Goal: Contribute content: Contribute content

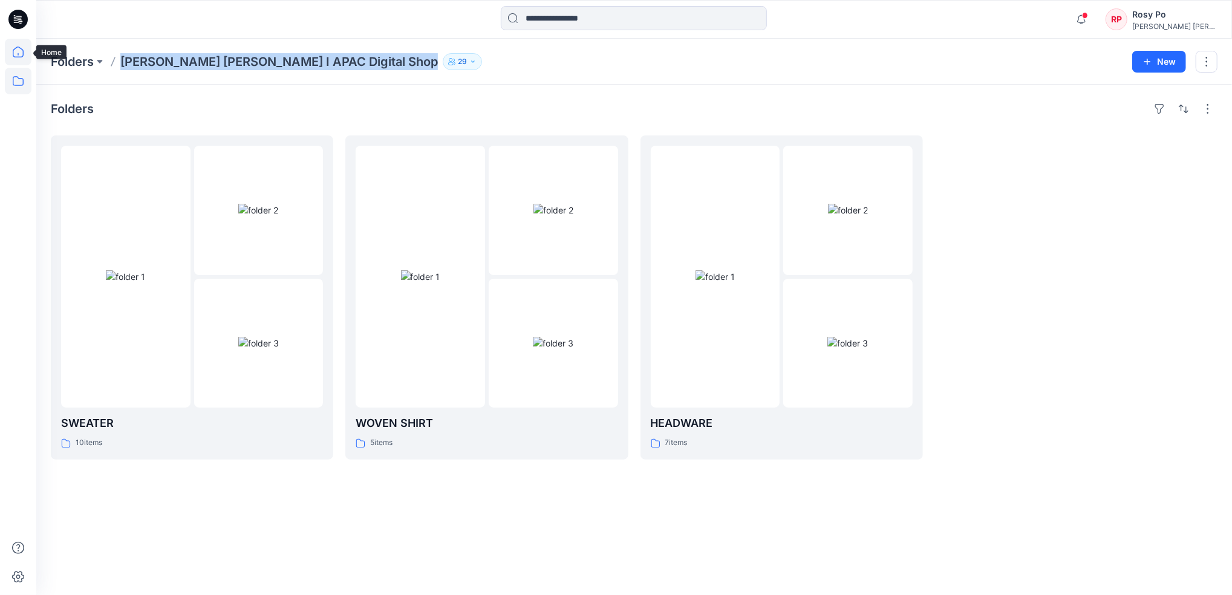
click at [21, 51] on icon at bounding box center [18, 52] width 27 height 27
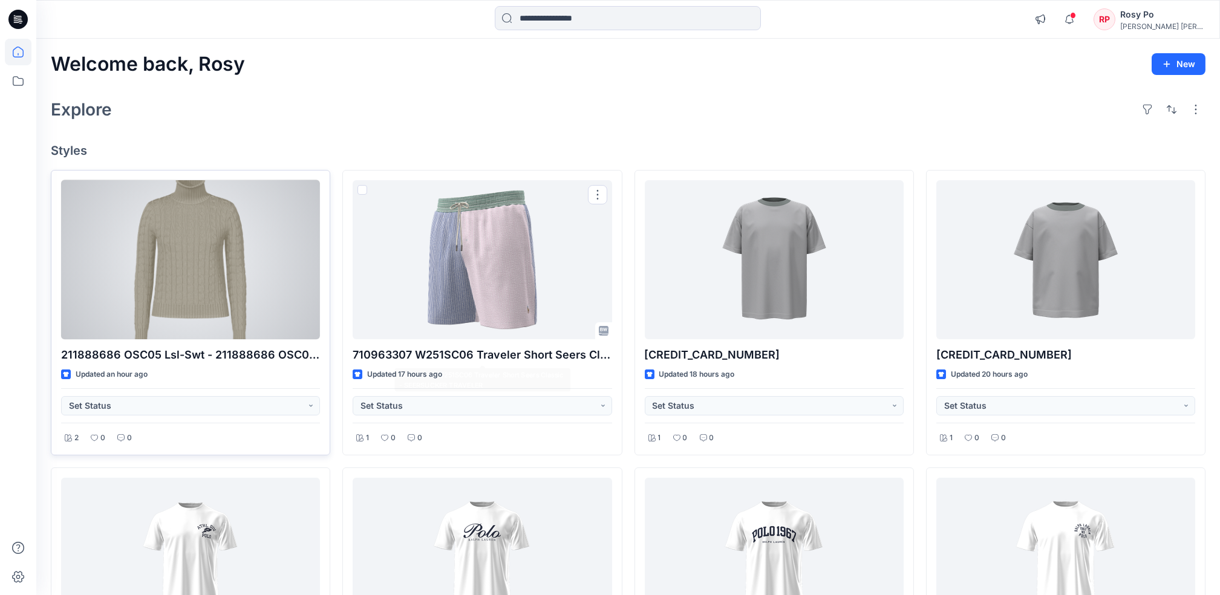
click at [221, 296] on div at bounding box center [190, 259] width 259 height 159
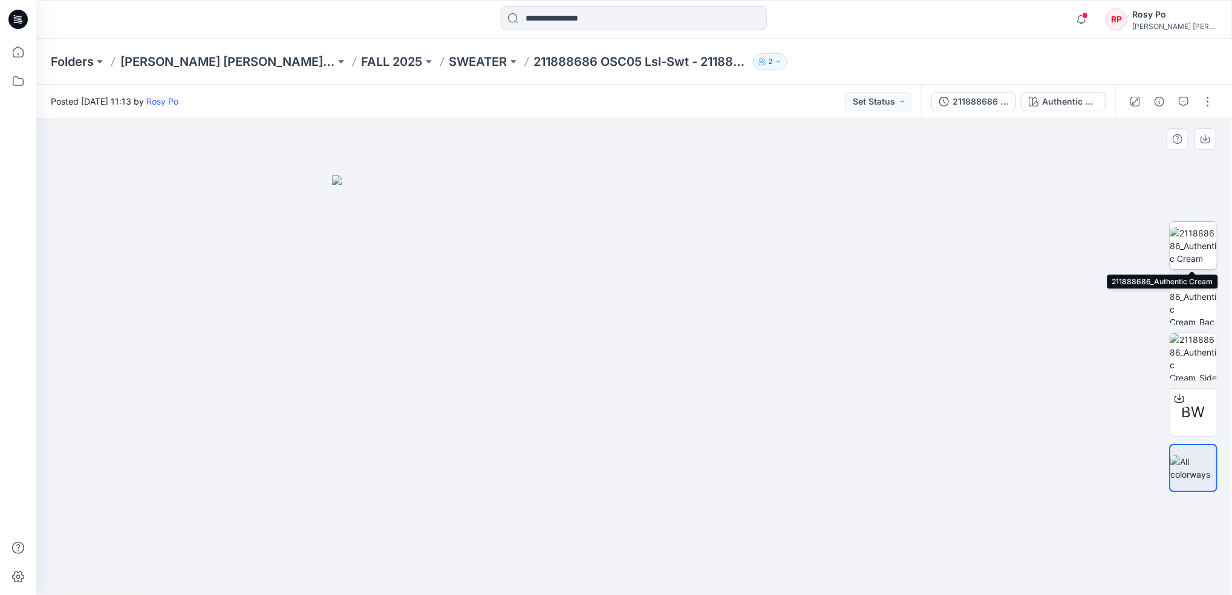
click at [1191, 243] on img at bounding box center [1193, 246] width 47 height 38
drag, startPoint x: 622, startPoint y: 257, endPoint x: 592, endPoint y: 497, distance: 241.5
click at [596, 562] on img at bounding box center [608, 168] width 1248 height 854
drag, startPoint x: 653, startPoint y: 297, endPoint x: 691, endPoint y: 514, distance: 219.9
click at [691, 514] on img at bounding box center [646, 276] width 1248 height 638
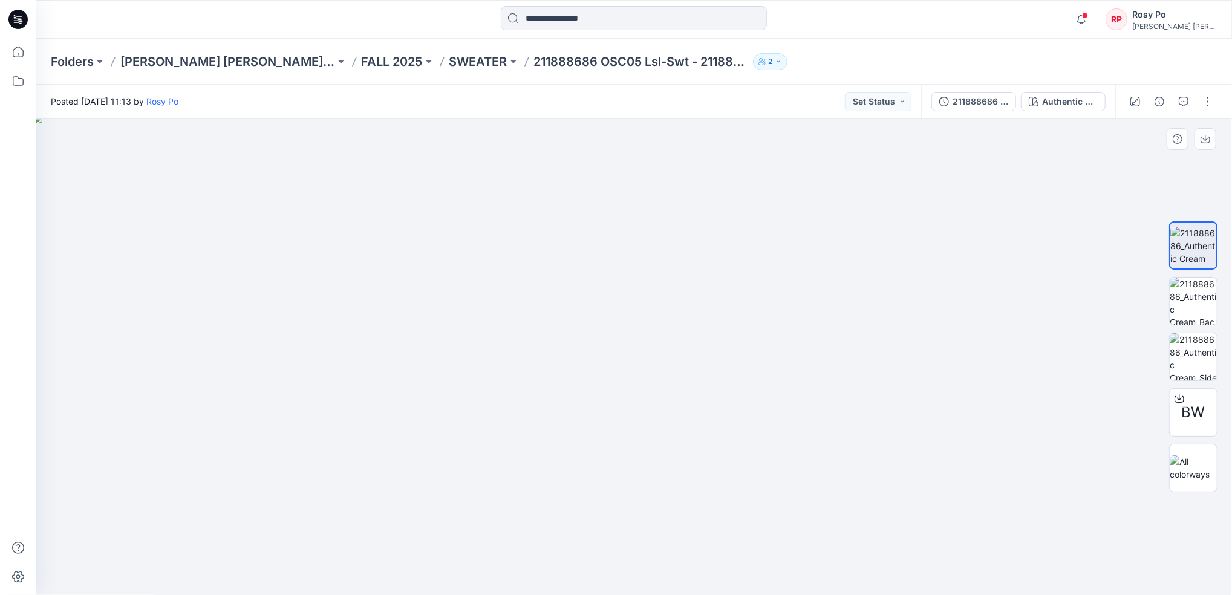
drag, startPoint x: 639, startPoint y: 304, endPoint x: 650, endPoint y: 290, distance: 17.2
click at [661, 299] on img at bounding box center [657, 355] width 1248 height 482
drag, startPoint x: 661, startPoint y: 445, endPoint x: 618, endPoint y: 411, distance: 54.3
click at [637, 244] on img at bounding box center [620, 140] width 1248 height 911
drag, startPoint x: 621, startPoint y: 472, endPoint x: 616, endPoint y: 277, distance: 194.8
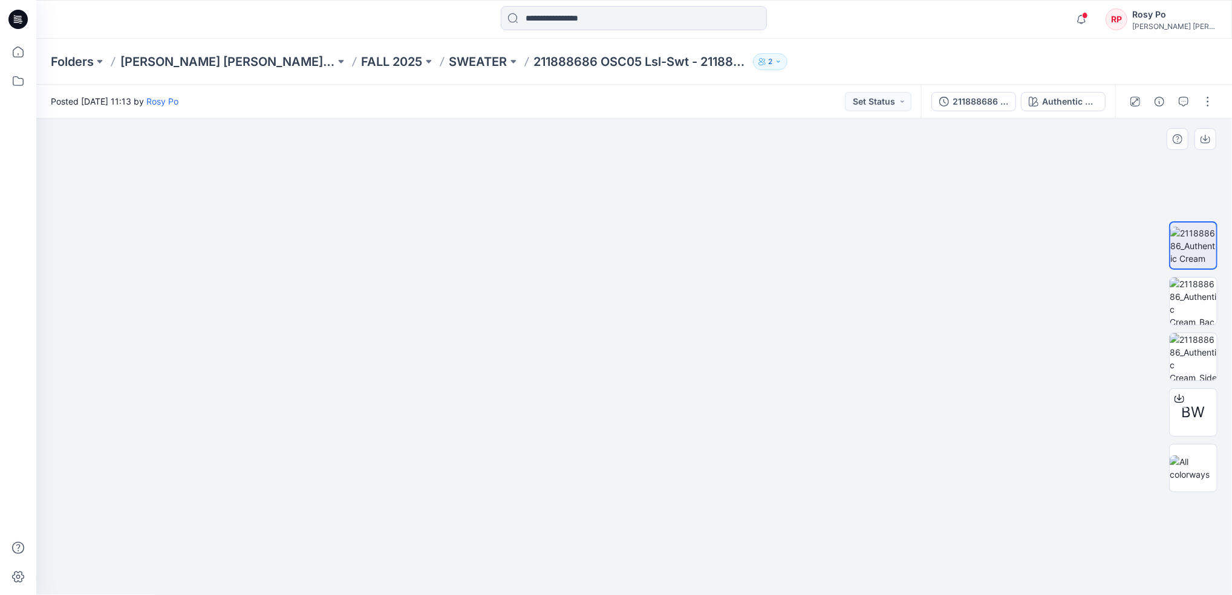
click at [616, 279] on img at bounding box center [619, 138] width 1248 height 915
drag, startPoint x: 529, startPoint y: 454, endPoint x: 564, endPoint y: 281, distance: 176.0
click at [564, 284] on img at bounding box center [614, 40] width 1248 height 1109
drag, startPoint x: 495, startPoint y: 434, endPoint x: 559, endPoint y: 161, distance: 280.7
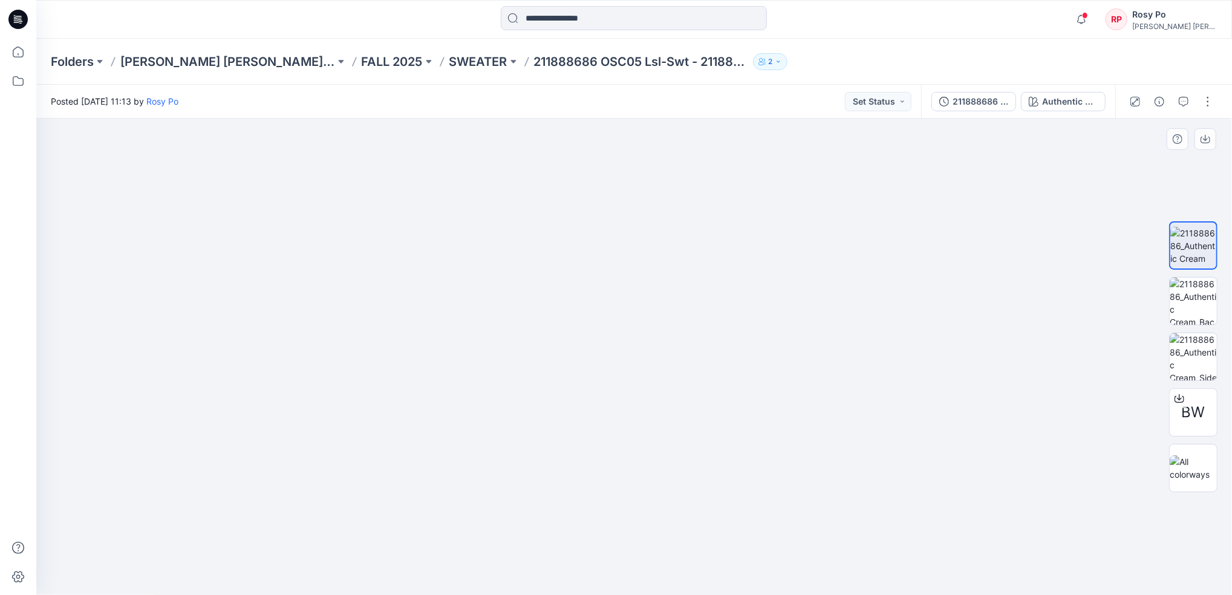
drag, startPoint x: 499, startPoint y: 390, endPoint x: 544, endPoint y: 345, distance: 63.3
drag, startPoint x: 530, startPoint y: 385, endPoint x: 540, endPoint y: 350, distance: 37.0
click at [1185, 286] on img at bounding box center [1193, 301] width 47 height 47
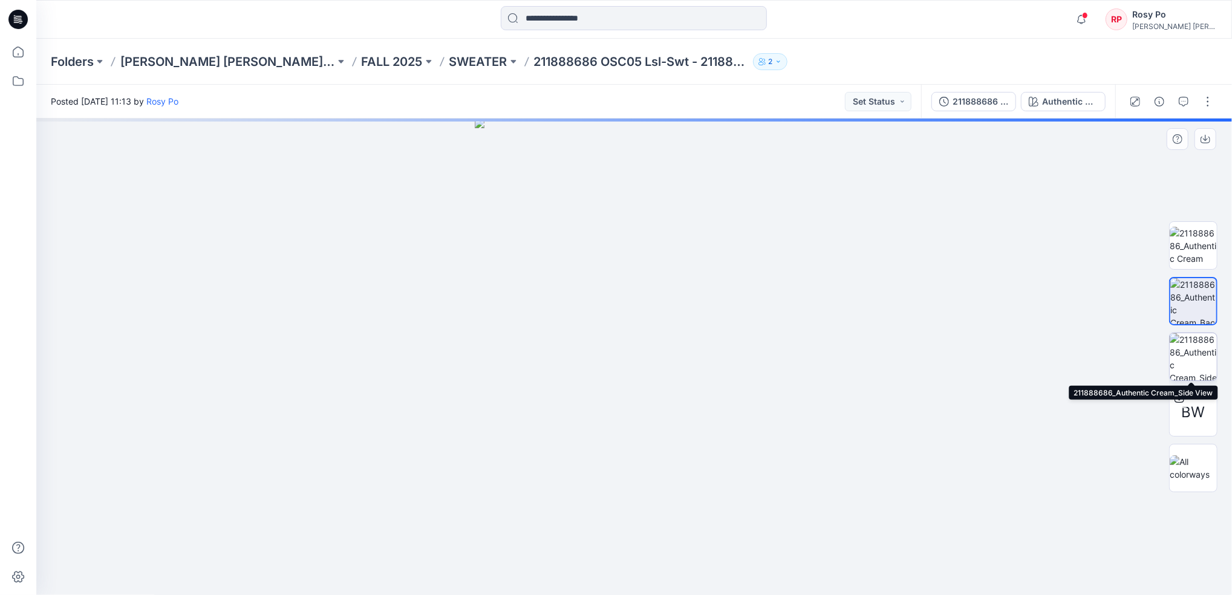
click at [1191, 362] on img at bounding box center [1193, 356] width 47 height 47
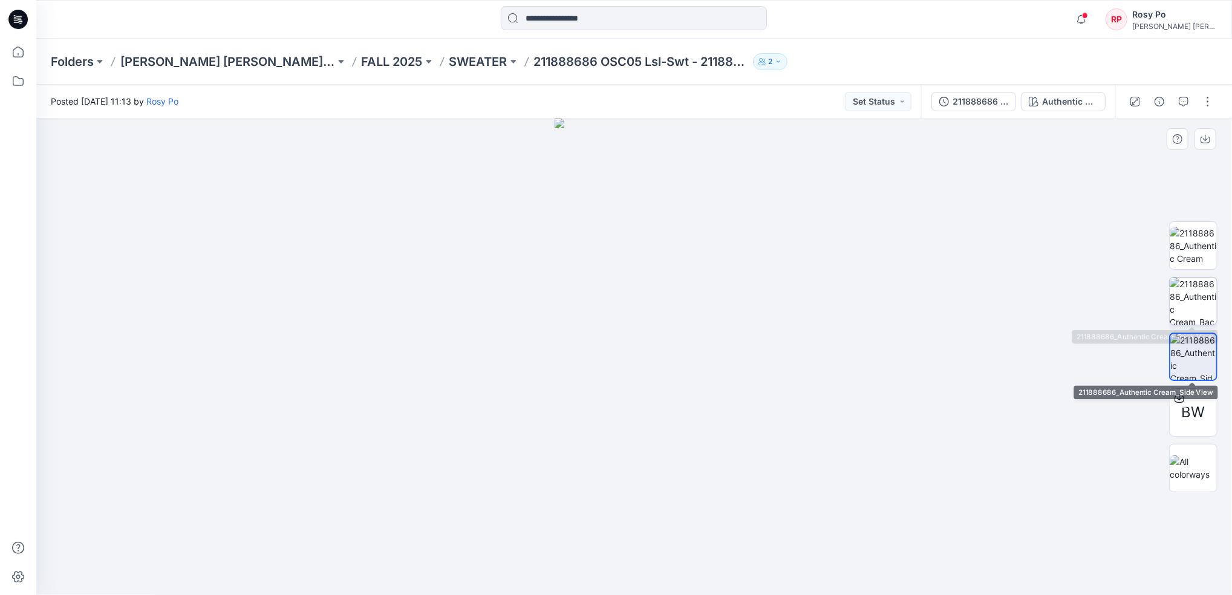
click at [1186, 307] on img at bounding box center [1193, 301] width 47 height 47
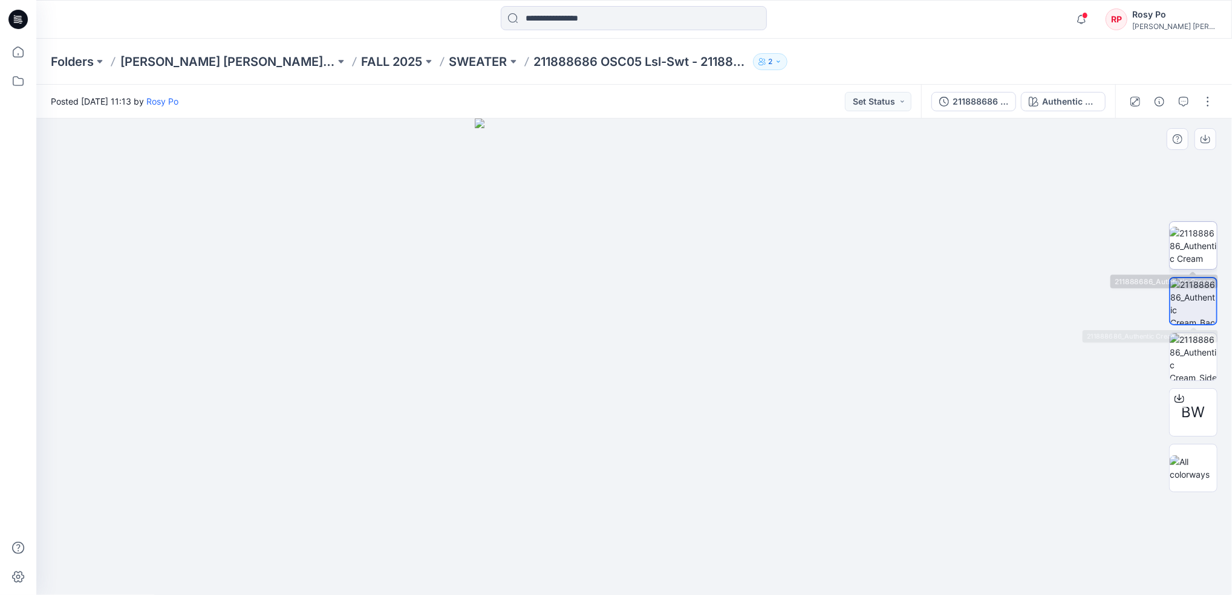
click at [1186, 240] on img at bounding box center [1193, 246] width 47 height 38
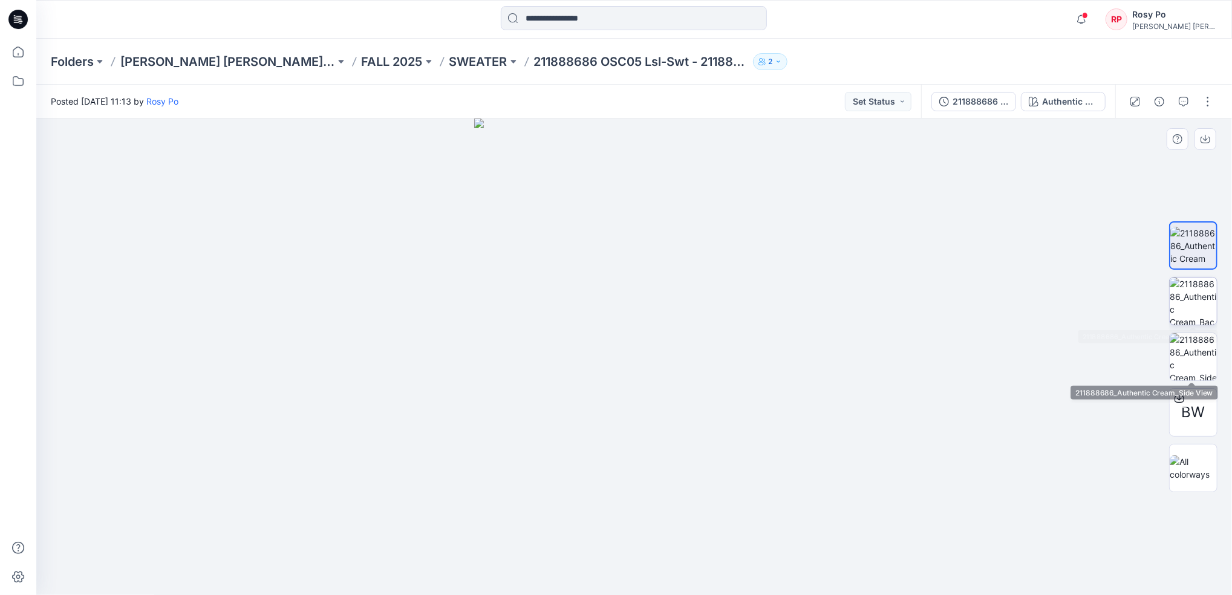
click at [1188, 315] on img at bounding box center [1193, 301] width 47 height 47
click at [1179, 344] on img at bounding box center [1193, 356] width 47 height 47
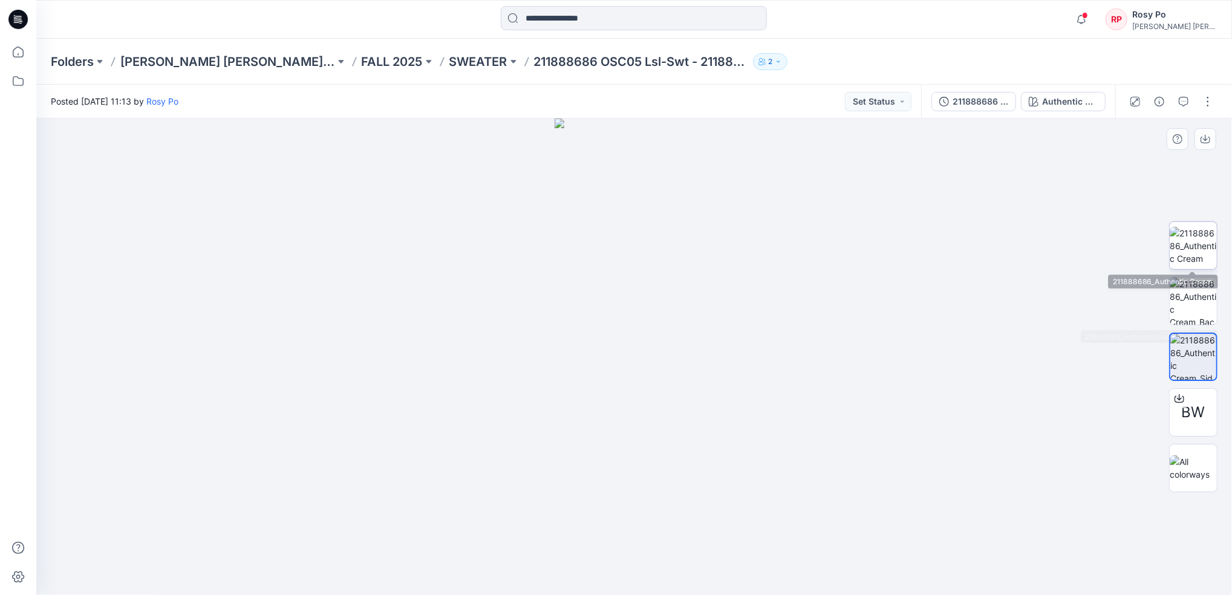
click at [1190, 261] on img at bounding box center [1193, 246] width 47 height 38
click at [459, 57] on p "SWEATER" at bounding box center [478, 61] width 58 height 17
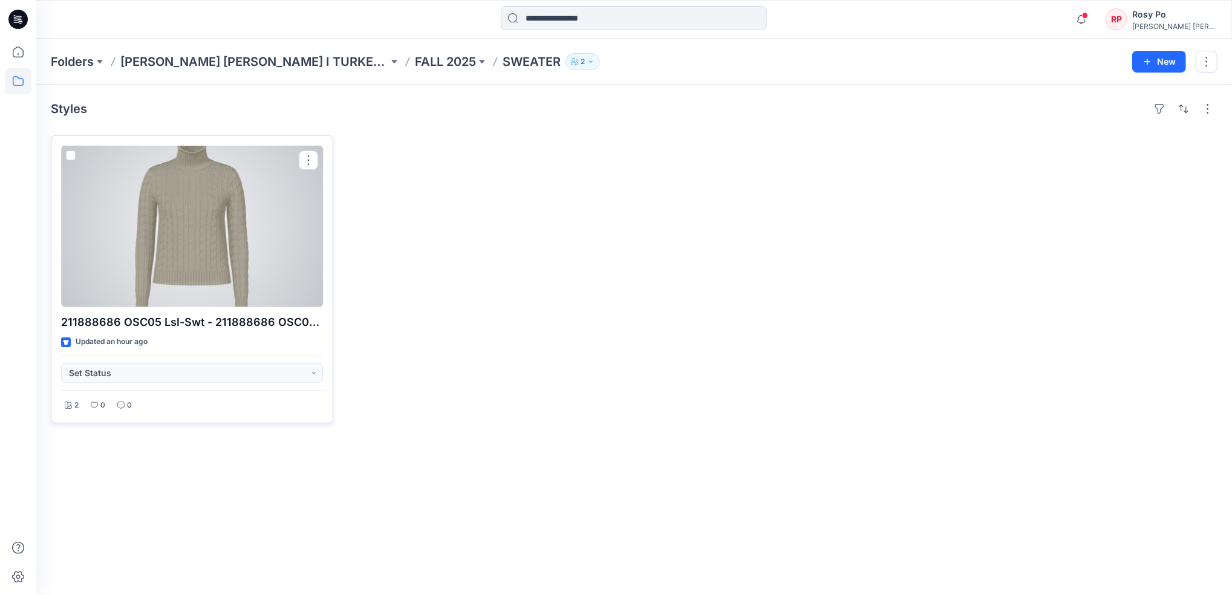
click at [180, 277] on div at bounding box center [192, 226] width 262 height 161
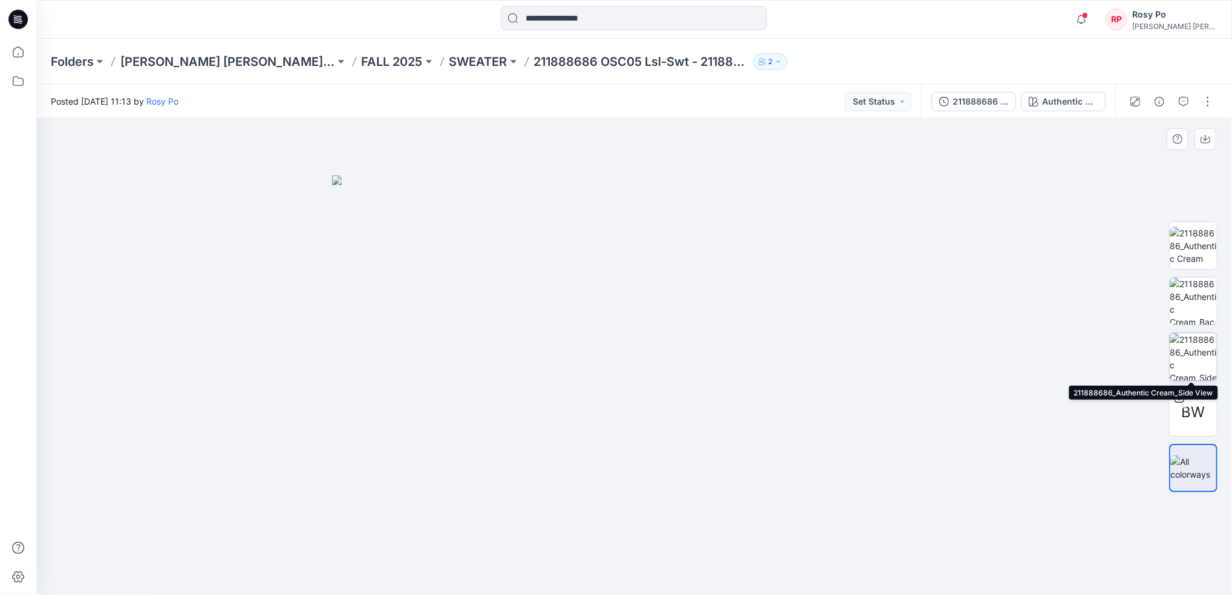
click at [1201, 351] on img at bounding box center [1193, 356] width 47 height 47
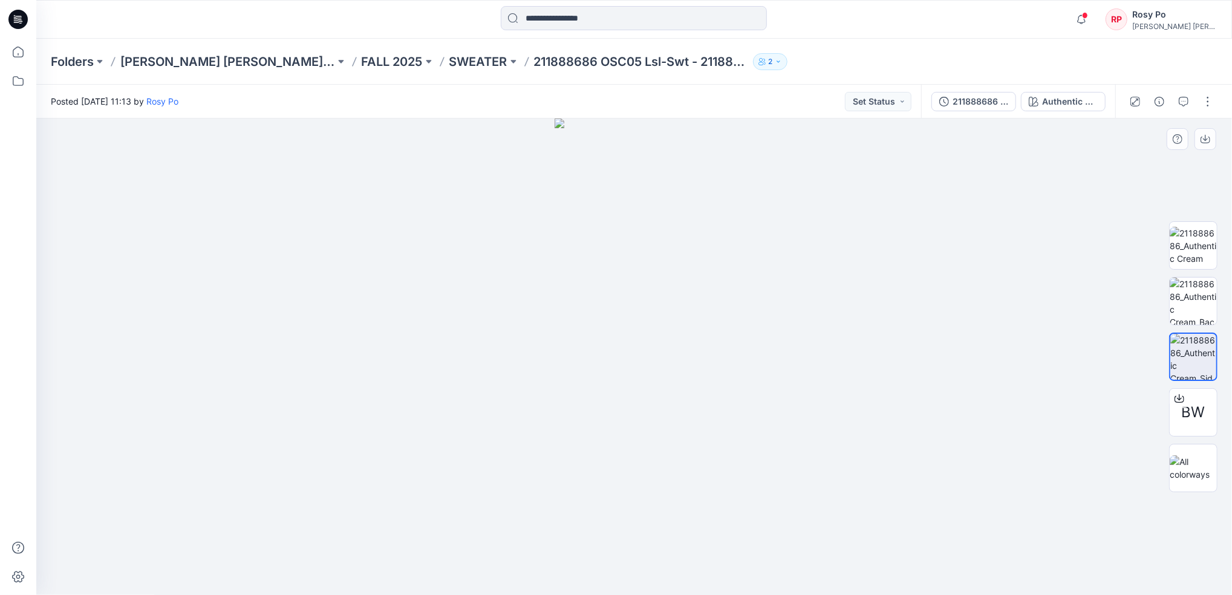
drag, startPoint x: 679, startPoint y: 184, endPoint x: 680, endPoint y: 158, distance: 26.1
click at [680, 158] on img at bounding box center [634, 357] width 159 height 477
click at [1193, 299] on img at bounding box center [1193, 301] width 47 height 47
click at [1199, 257] on img at bounding box center [1193, 246] width 47 height 38
drag, startPoint x: 700, startPoint y: 171, endPoint x: 743, endPoint y: 500, distance: 332.5
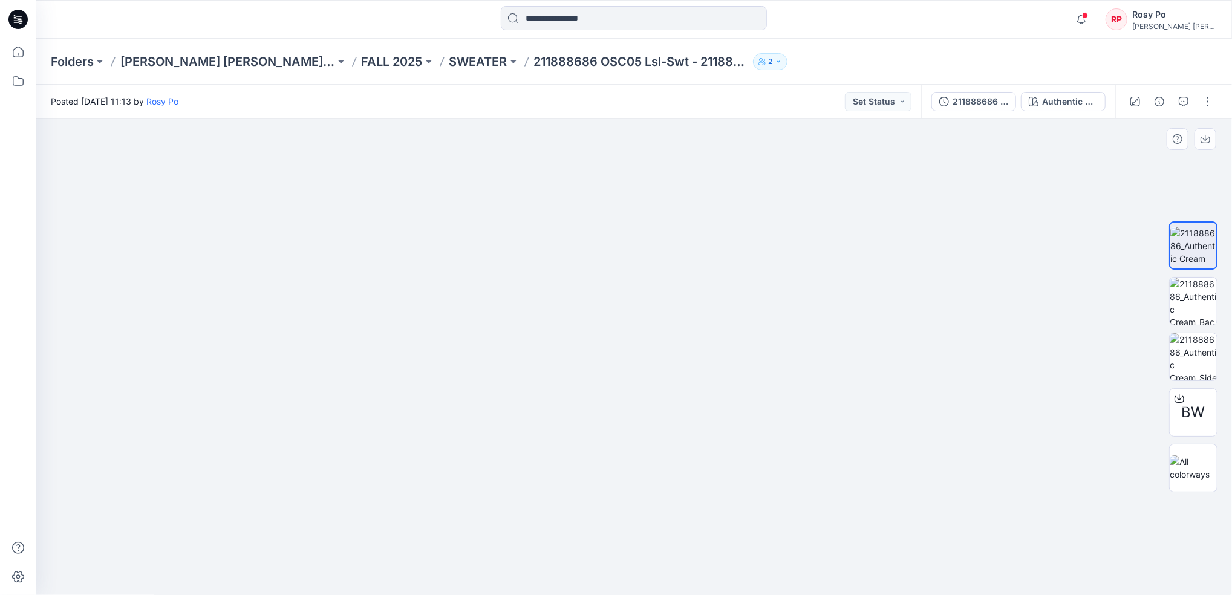
click at [743, 500] on img at bounding box center [634, 216] width 1002 height 759
drag, startPoint x: 842, startPoint y: 263, endPoint x: 808, endPoint y: 400, distance: 141.0
click at [808, 400] on img at bounding box center [634, 336] width 1002 height 517
click at [1184, 360] on img at bounding box center [1193, 356] width 47 height 47
drag, startPoint x: 697, startPoint y: 170, endPoint x: 730, endPoint y: 256, distance: 92.5
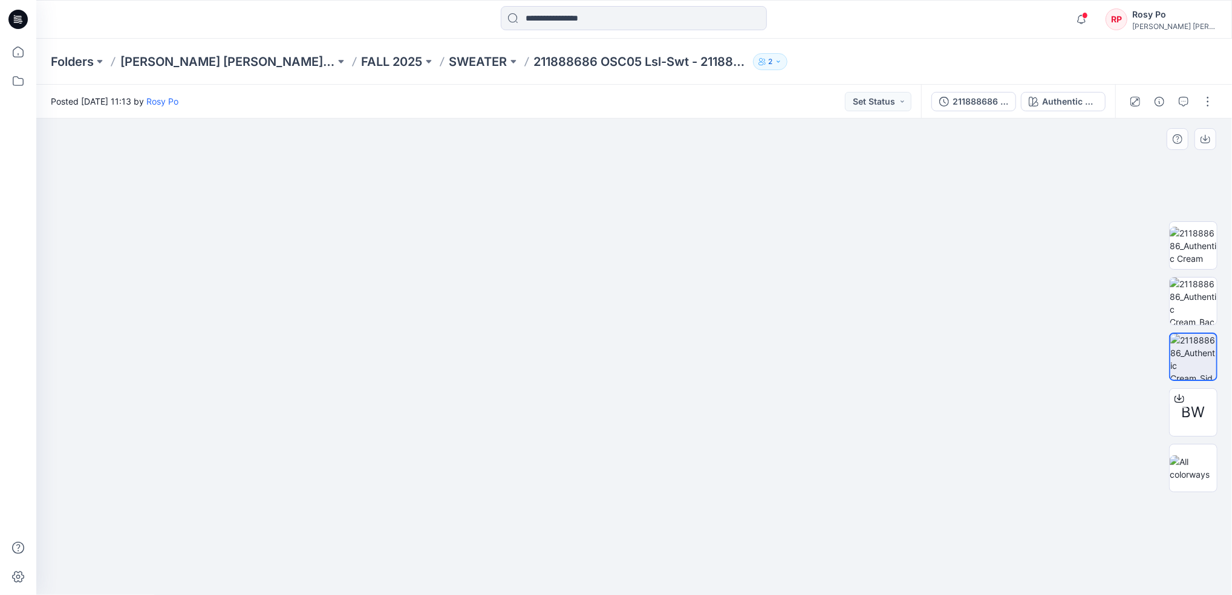
click at [692, 419] on img at bounding box center [634, 243] width 460 height 703
drag, startPoint x: 737, startPoint y: 189, endPoint x: 740, endPoint y: 293, distance: 103.5
click at [721, 397] on img at bounding box center [634, 357] width 460 height 477
drag, startPoint x: 936, startPoint y: 381, endPoint x: 854, endPoint y: 387, distance: 82.5
click at [854, 387] on div at bounding box center [634, 357] width 1196 height 477
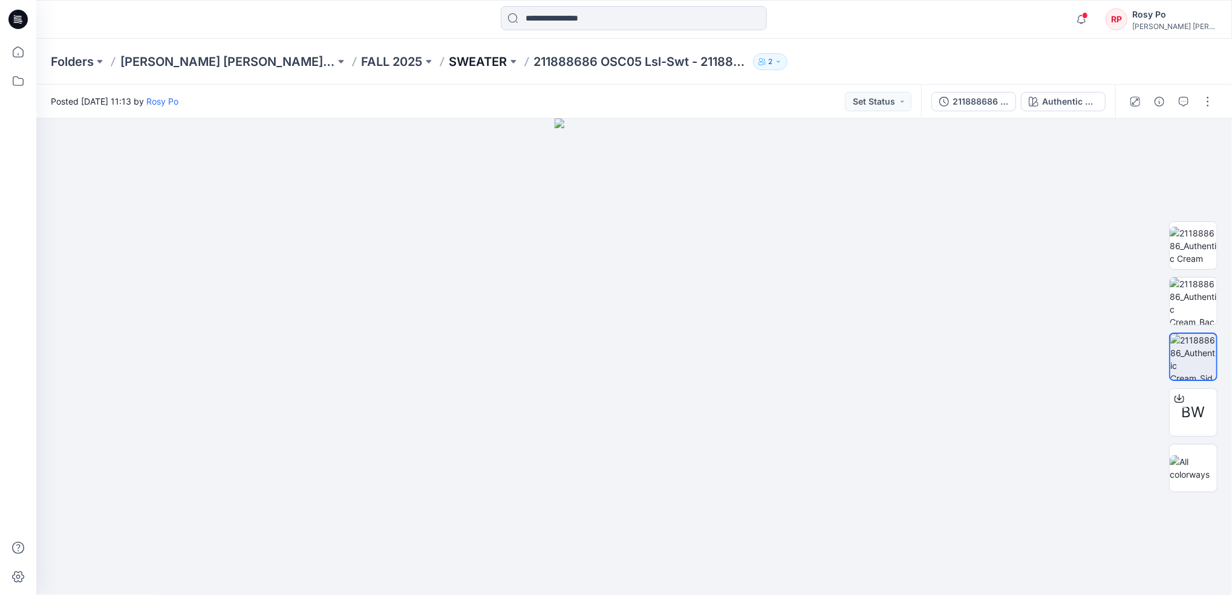
click at [495, 56] on p "SWEATER" at bounding box center [478, 61] width 58 height 17
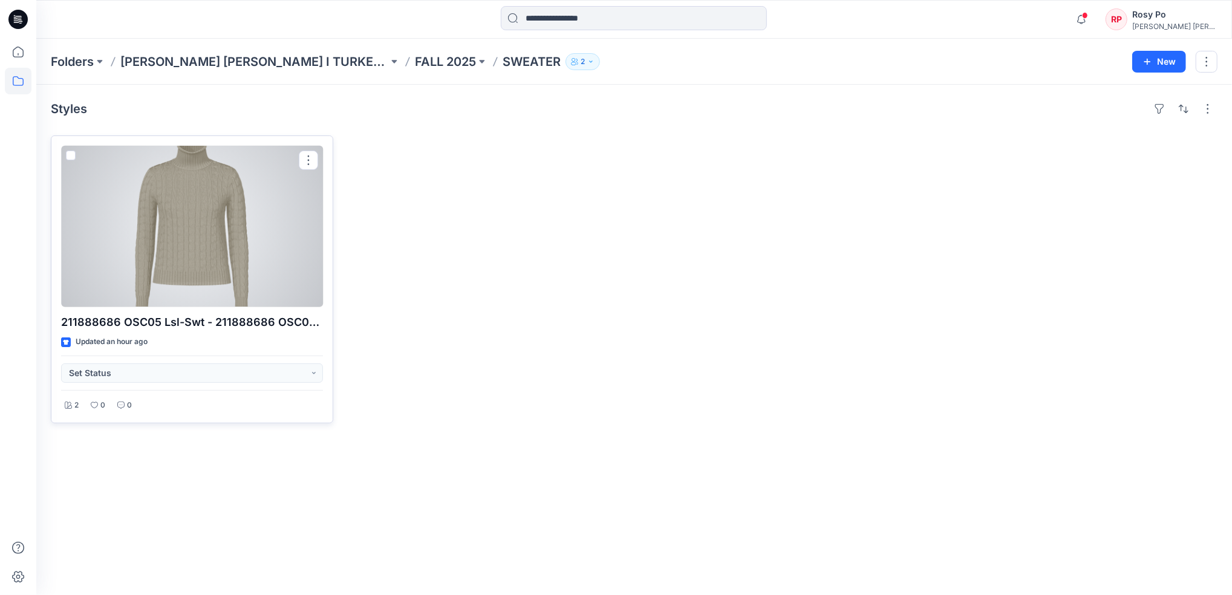
click at [212, 220] on div at bounding box center [192, 226] width 262 height 161
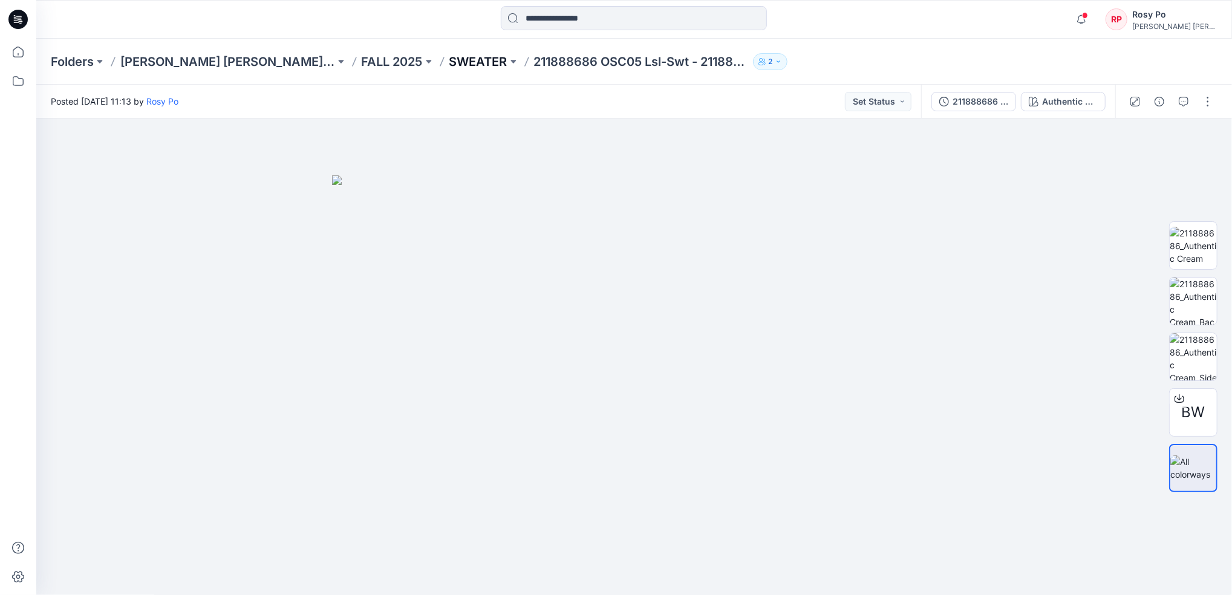
click at [477, 69] on p "SWEATER" at bounding box center [478, 61] width 58 height 17
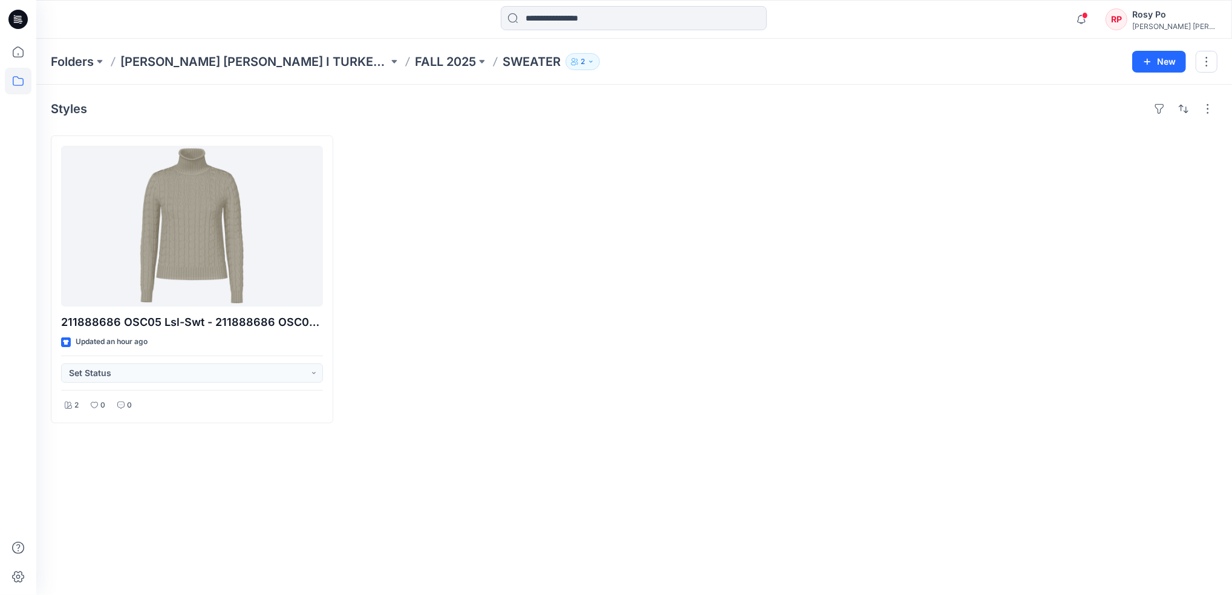
click at [463, 274] on div at bounding box center [486, 279] width 282 height 288
click at [1147, 59] on icon "button" at bounding box center [1147, 62] width 6 height 6
click at [1127, 90] on p "New Style" at bounding box center [1122, 92] width 41 height 15
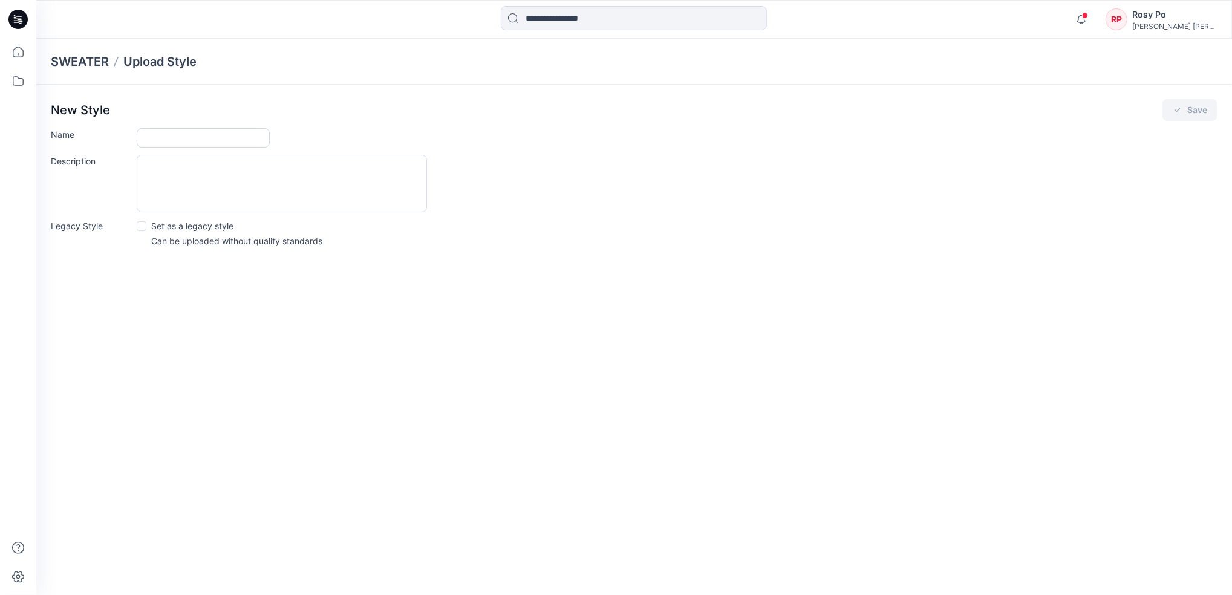
click at [240, 133] on input "Name" at bounding box center [203, 137] width 133 height 19
type input "****"
click at [1183, 107] on button "Save" at bounding box center [1190, 110] width 55 height 22
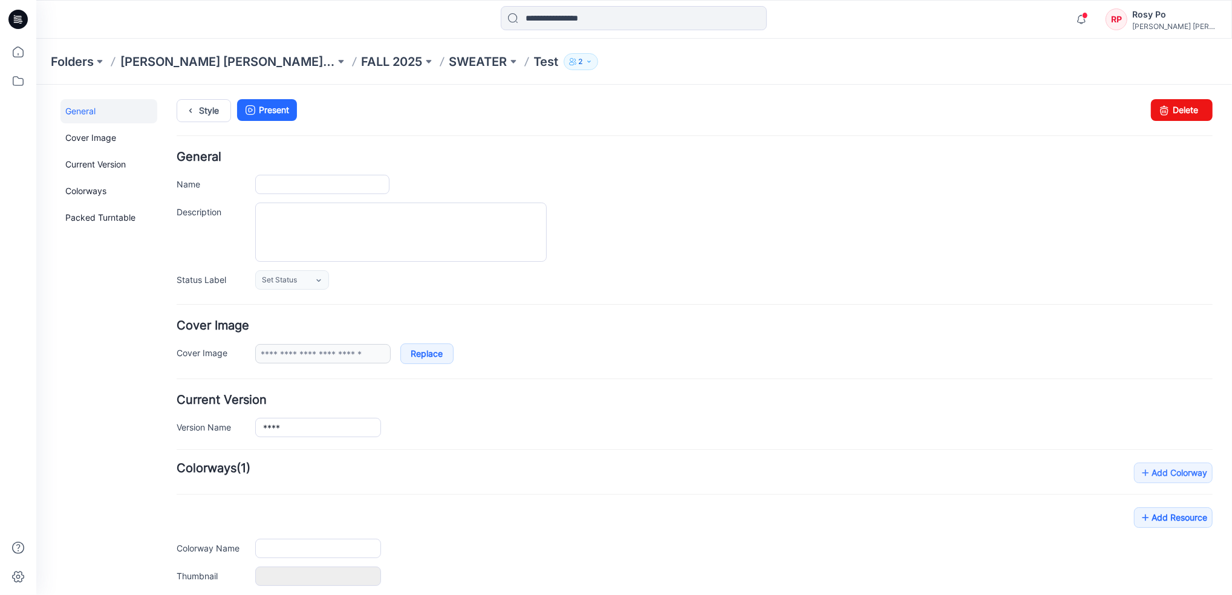
type input "****"
type input "**********"
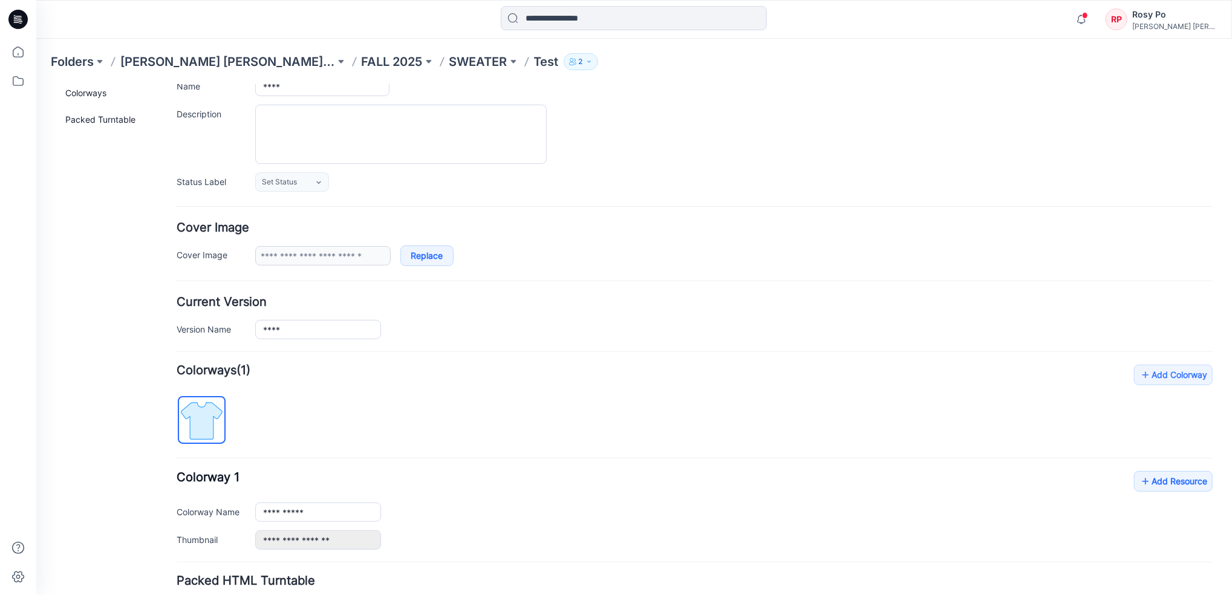
scroll to position [192, 0]
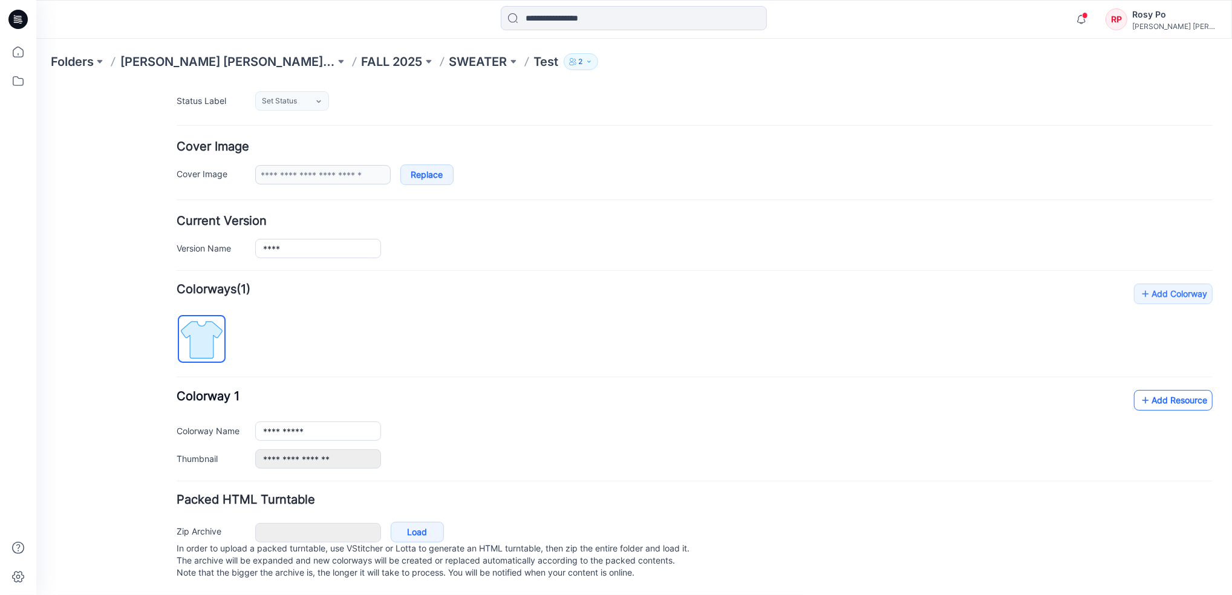
click at [1184, 390] on link "Add Resource" at bounding box center [1173, 400] width 79 height 21
